Goal: Task Accomplishment & Management: Manage account settings

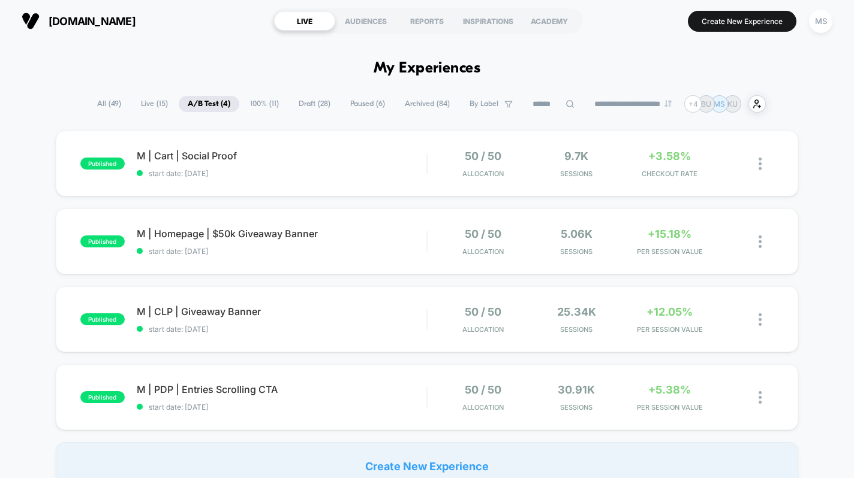
click at [808, 25] on button "MS" at bounding box center [820, 21] width 31 height 25
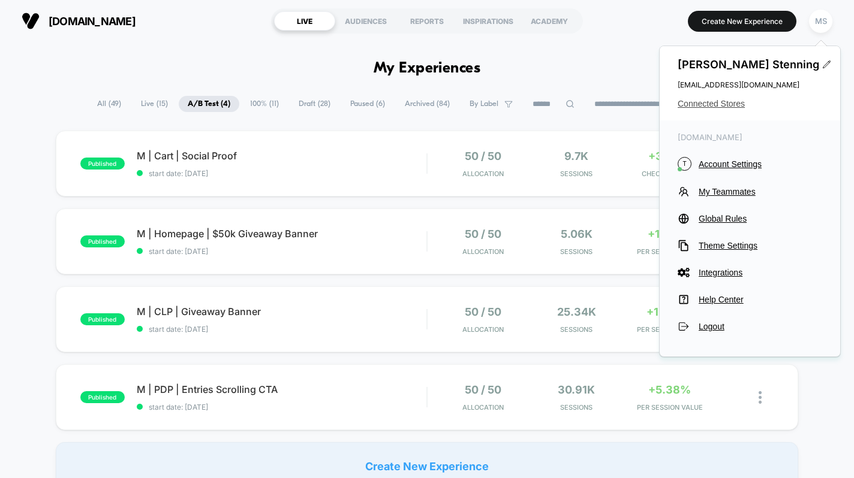
click at [692, 108] on span "Connected Stores" at bounding box center [749, 104] width 144 height 10
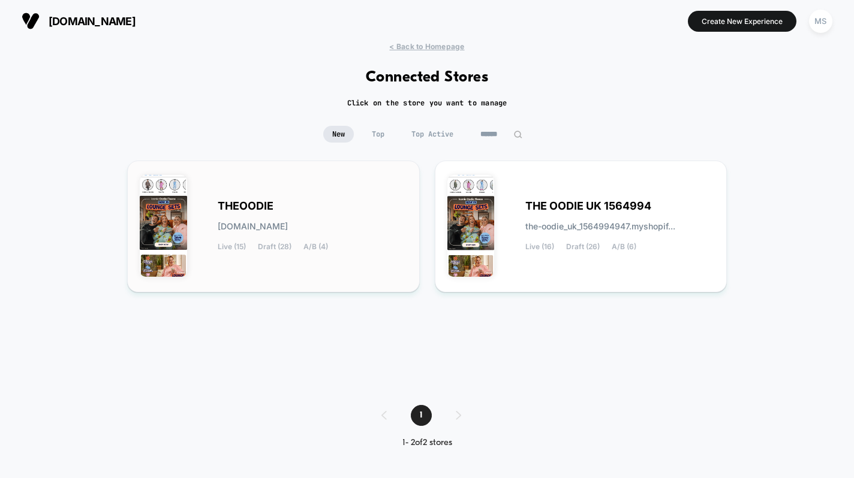
click at [378, 209] on div "[PERSON_NAME][DOMAIN_NAME] Live (15) Draft (28) A/B (4)" at bounding box center [312, 226] width 189 height 49
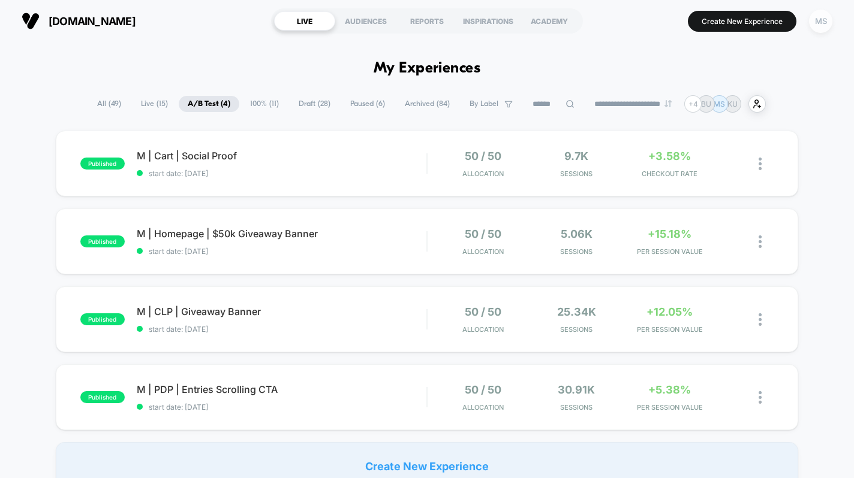
click at [825, 24] on div "MS" at bounding box center [820, 21] width 23 height 23
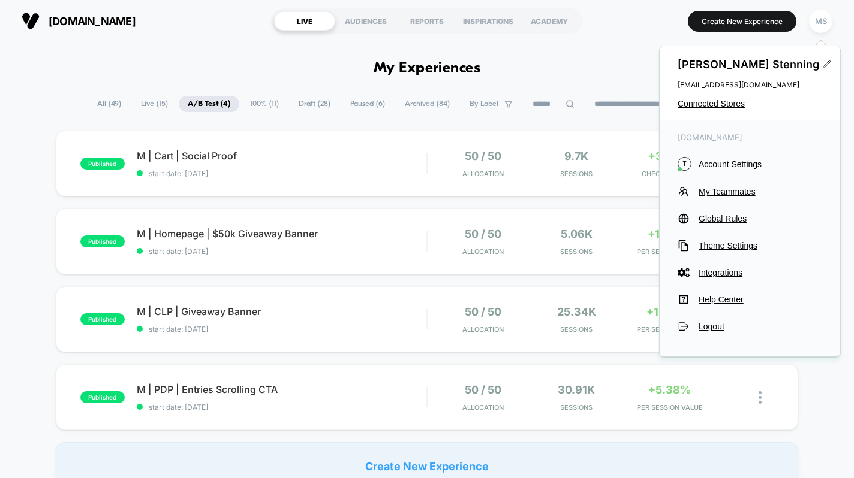
click at [695, 98] on div "[PERSON_NAME] [EMAIL_ADDRESS][DOMAIN_NAME] Connected Stores" at bounding box center [749, 83] width 180 height 74
click at [702, 101] on span "Connected Stores" at bounding box center [749, 104] width 144 height 10
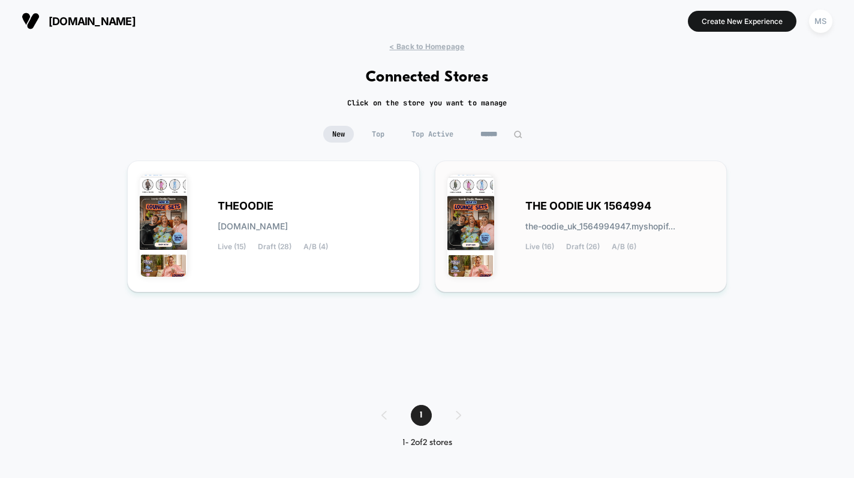
click at [535, 222] on span "the-oodie_uk_1564994947.myshopif..." at bounding box center [600, 226] width 150 height 8
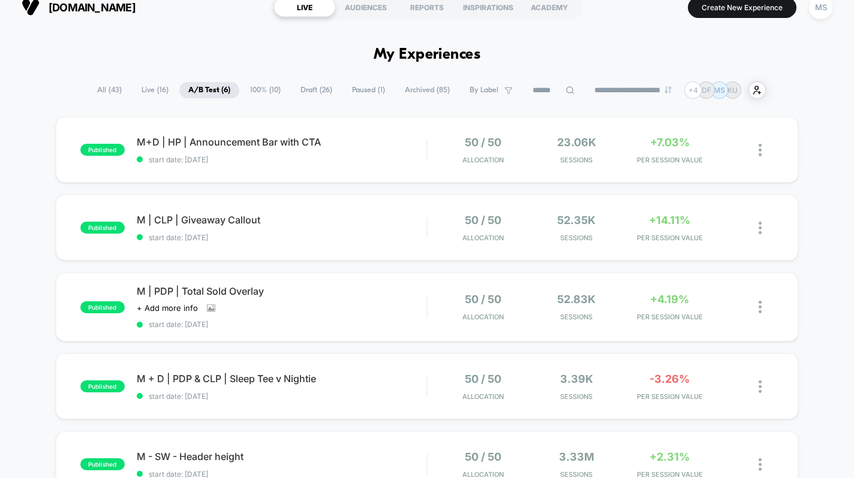
scroll to position [11, 0]
